Goal: Task Accomplishment & Management: Use online tool/utility

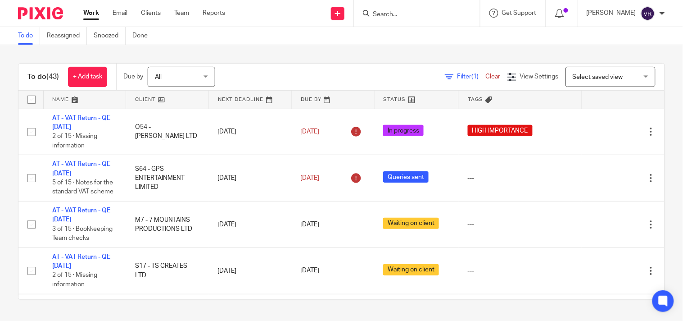
click at [433, 53] on div "To do (43) + Add task Due by All All Today Tomorrow This week Next week This mo…" at bounding box center [341, 181] width 683 height 272
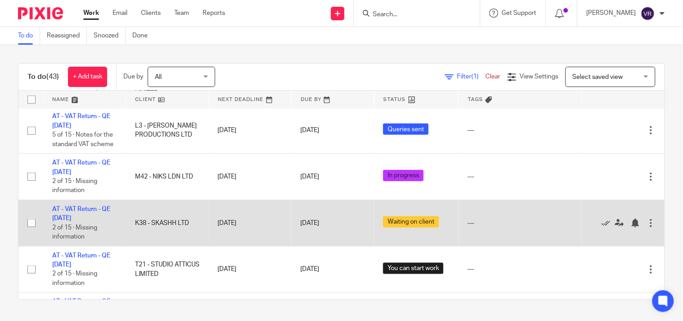
scroll to position [250, 0]
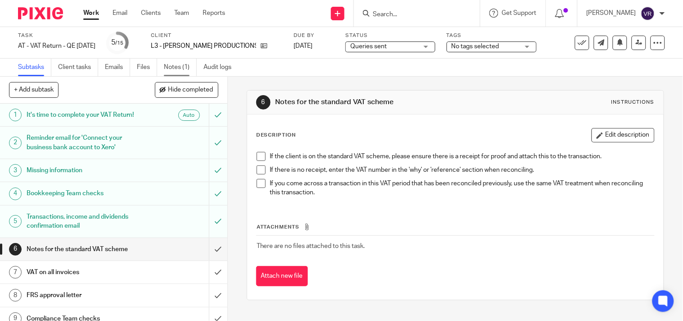
click at [178, 64] on link "Notes (1)" at bounding box center [180, 68] width 33 height 18
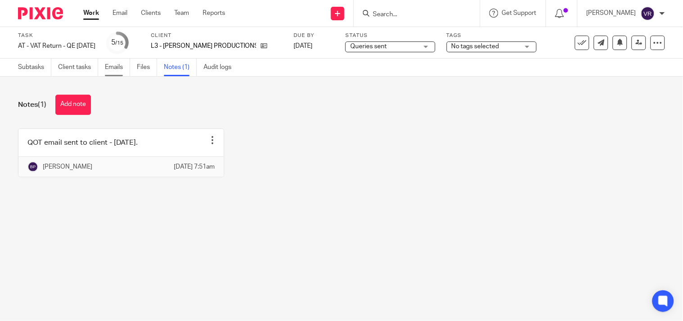
click at [120, 68] on link "Emails" at bounding box center [117, 68] width 25 height 18
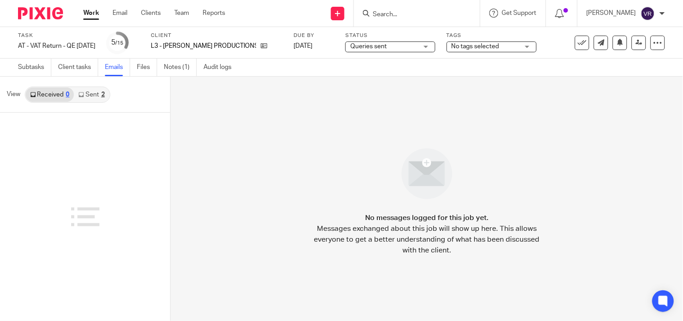
click at [97, 96] on link "Sent 2" at bounding box center [91, 94] width 35 height 14
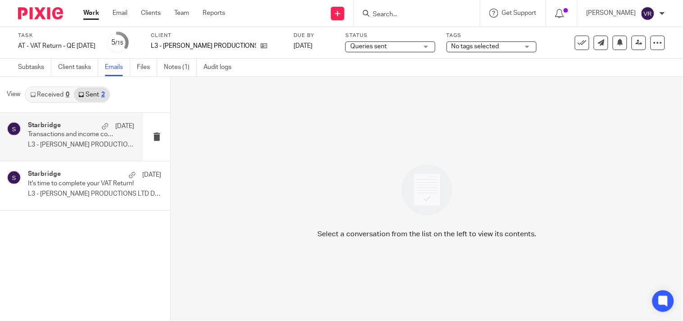
click at [83, 140] on div "Starbridge [DATE] Transactions and income confirmation required to complete you…" at bounding box center [81, 137] width 106 height 30
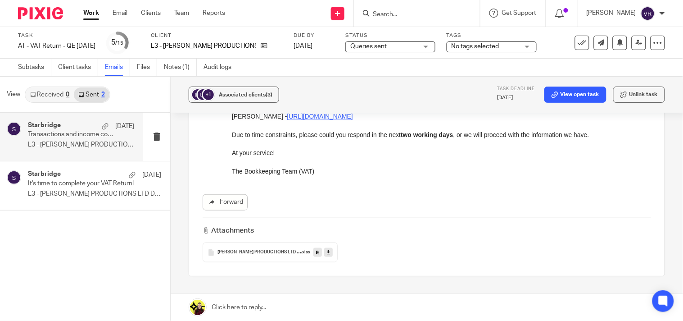
scroll to position [200, 0]
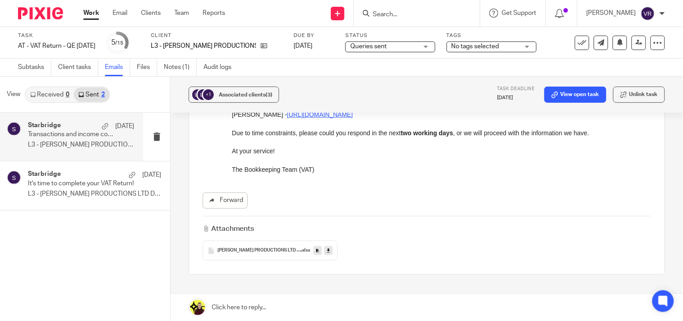
click at [329, 246] on link at bounding box center [328, 250] width 9 height 9
click at [545, 62] on div "Subtasks Client tasks Emails Files Notes (1) Audit logs" at bounding box center [341, 68] width 683 height 18
